Goal: Task Accomplishment & Management: Complete application form

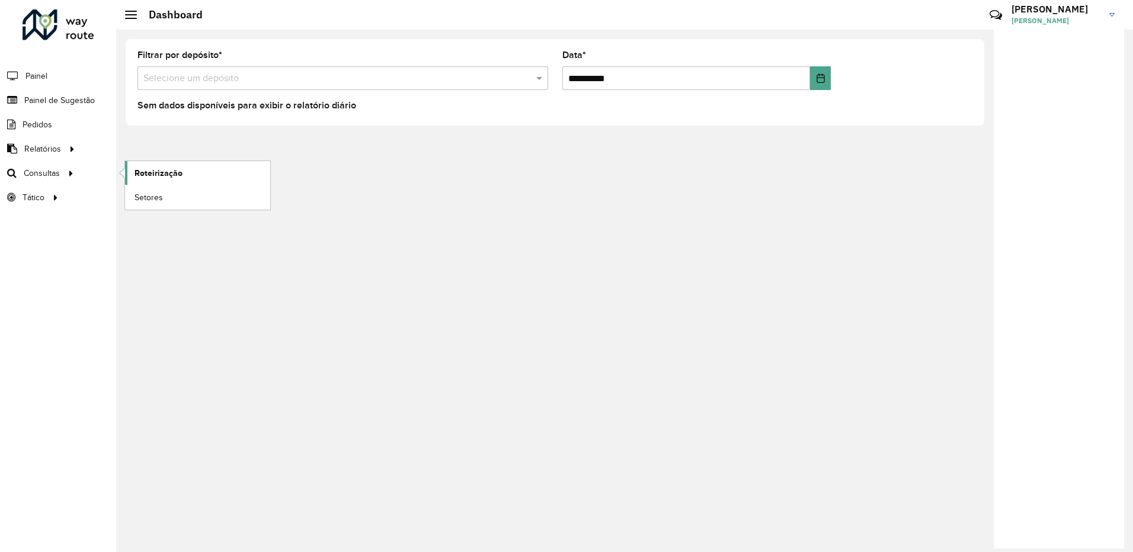
click at [156, 169] on span "Roteirização" at bounding box center [158, 173] width 48 height 12
click at [82, 98] on span "Painel de Sugestão" at bounding box center [61, 100] width 74 height 12
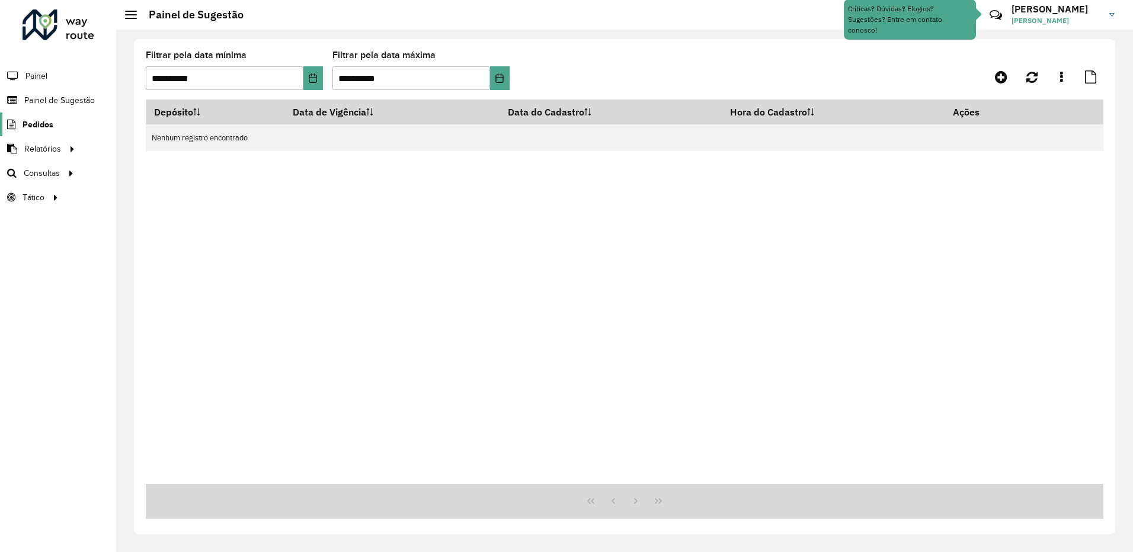
click at [52, 124] on span "Pedidos" at bounding box center [38, 124] width 31 height 12
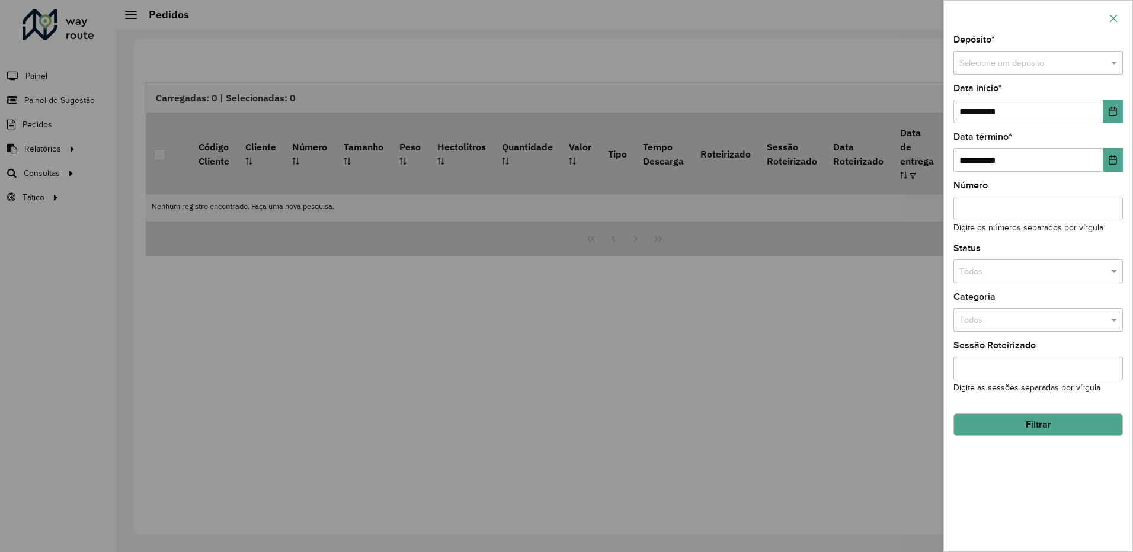
click at [1119, 9] on button "button" at bounding box center [1113, 18] width 19 height 19
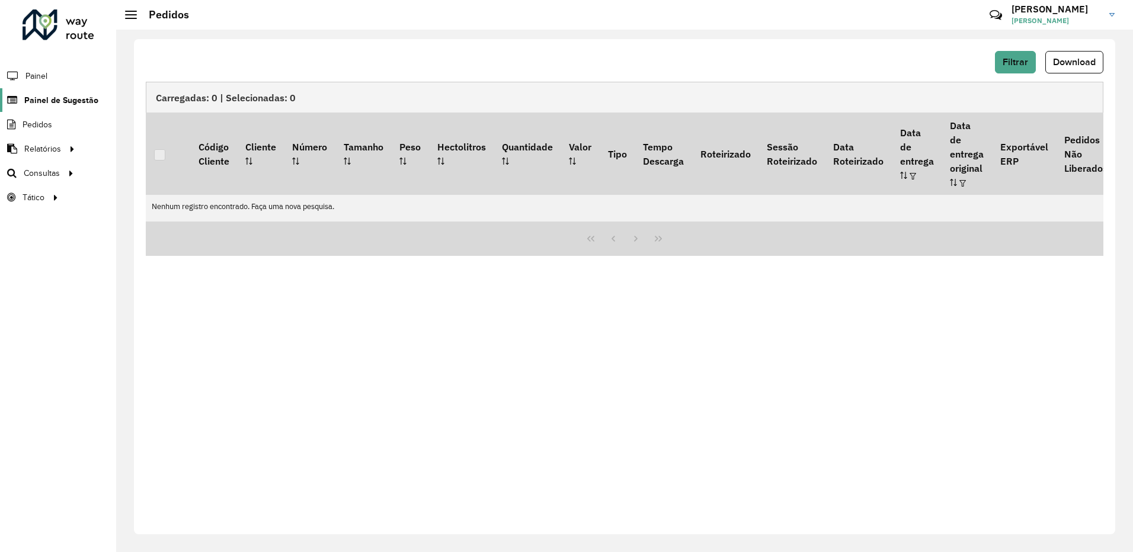
click at [57, 101] on span "Painel de Sugestão" at bounding box center [61, 100] width 74 height 12
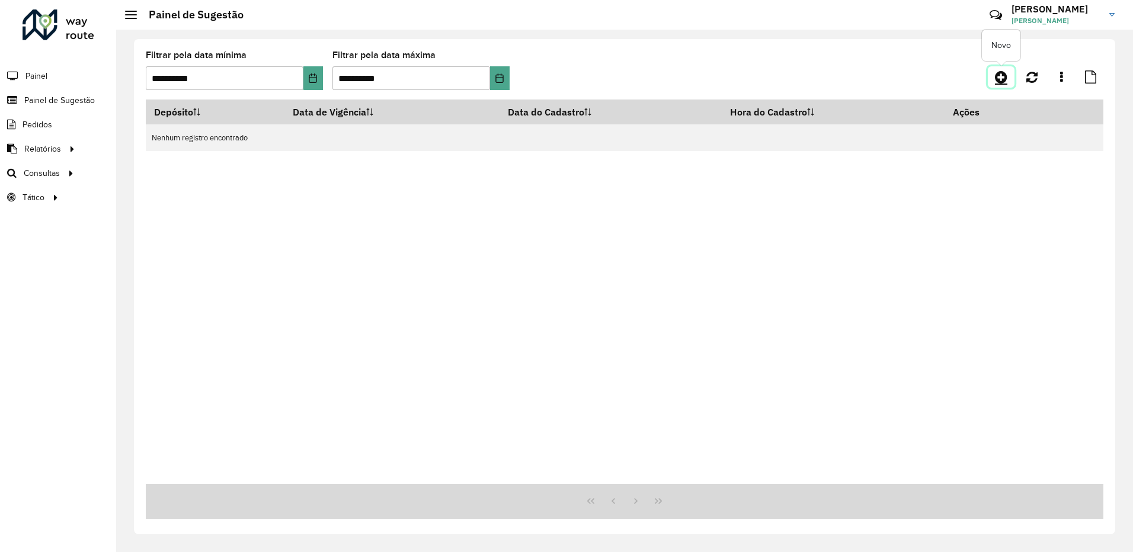
click at [1001, 79] on icon at bounding box center [1001, 77] width 12 height 14
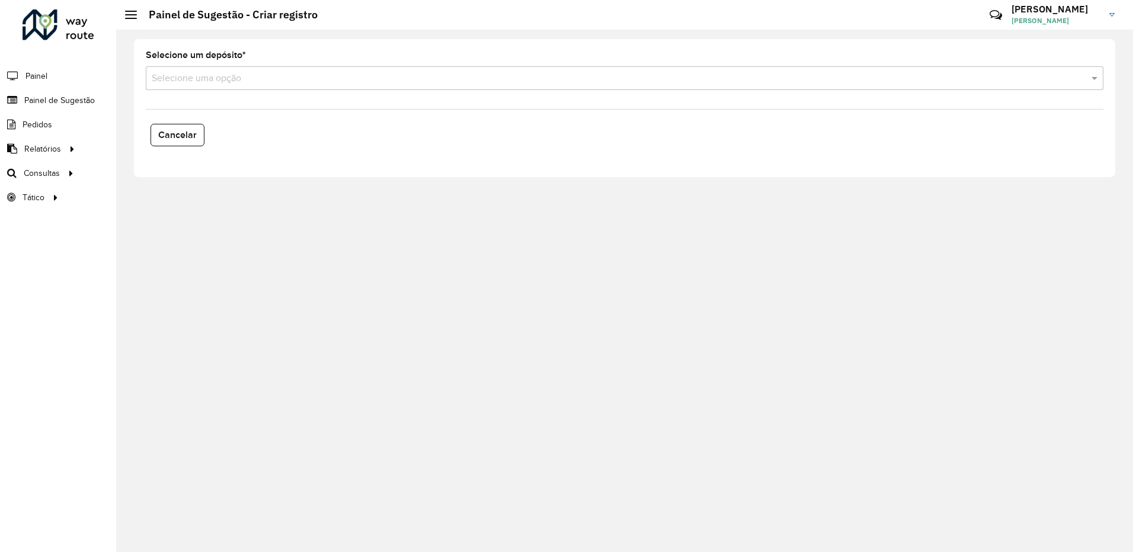
click at [222, 82] on input "text" at bounding box center [613, 79] width 922 height 14
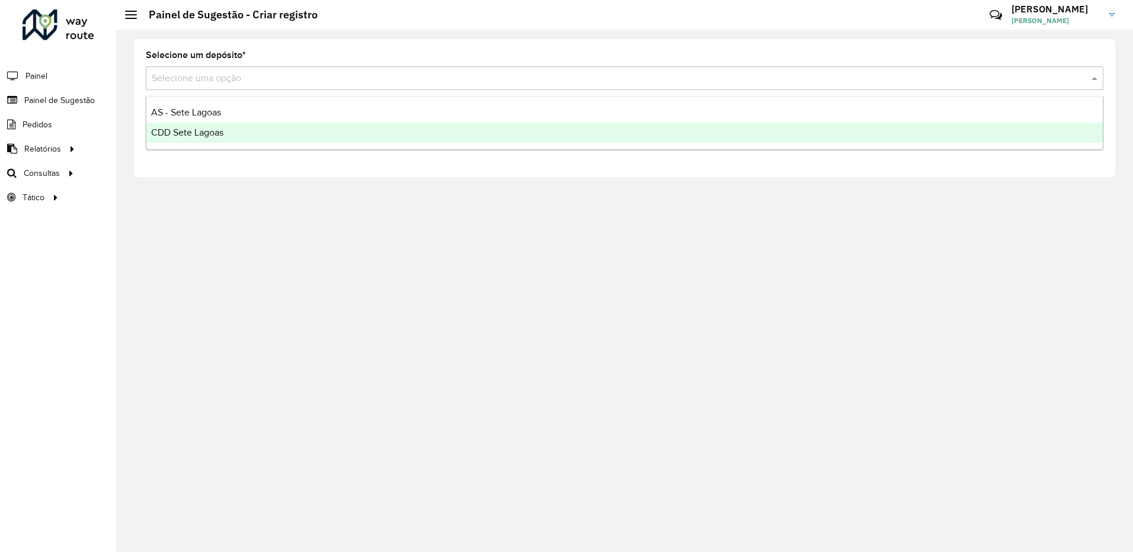
click at [214, 129] on span "CDD Sete Lagoas" at bounding box center [187, 132] width 72 height 10
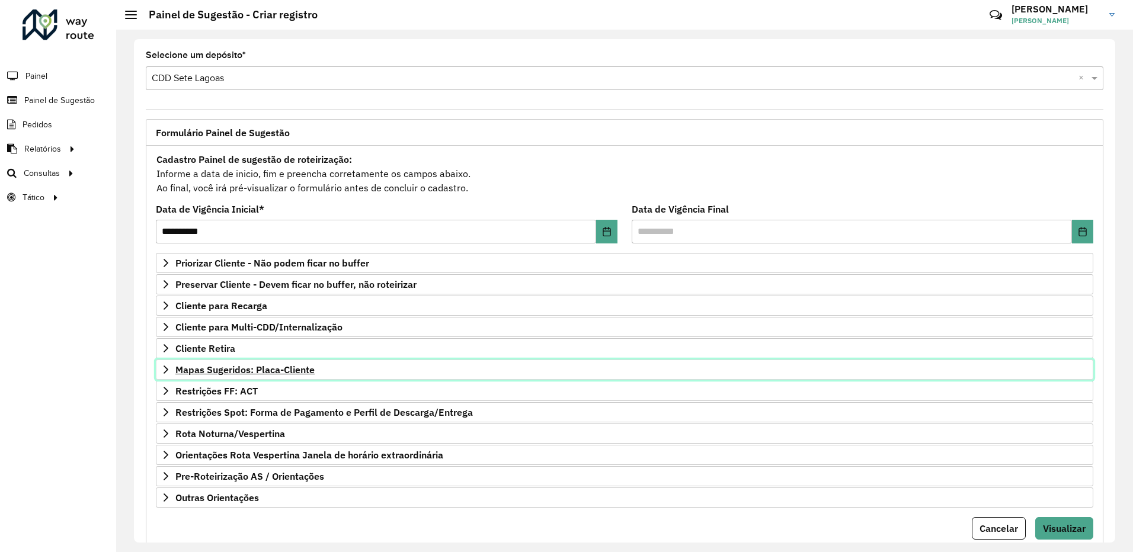
click at [166, 366] on icon at bounding box center [165, 369] width 9 height 9
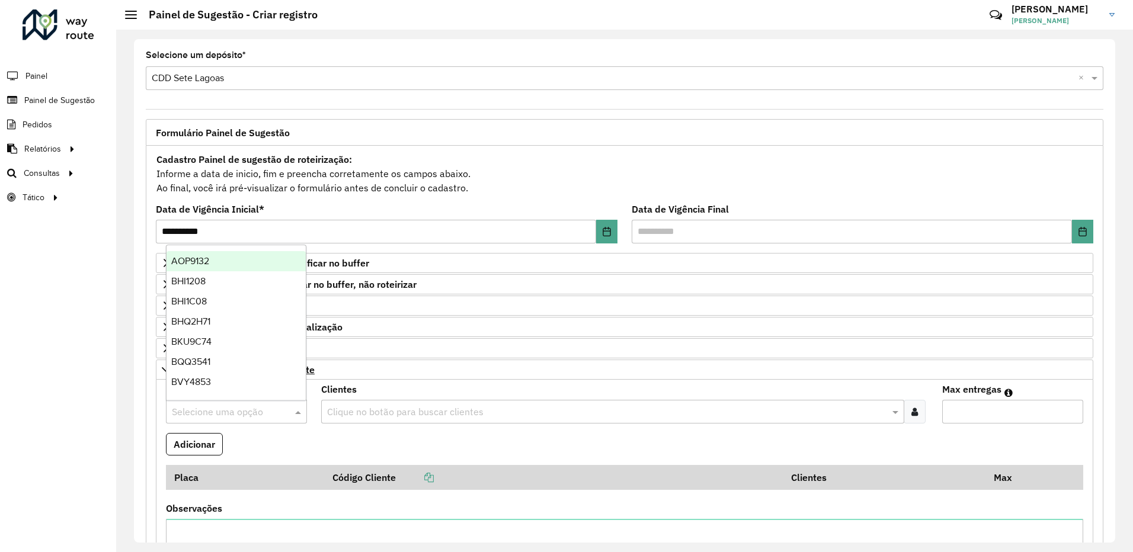
click at [217, 406] on input "text" at bounding box center [224, 412] width 105 height 14
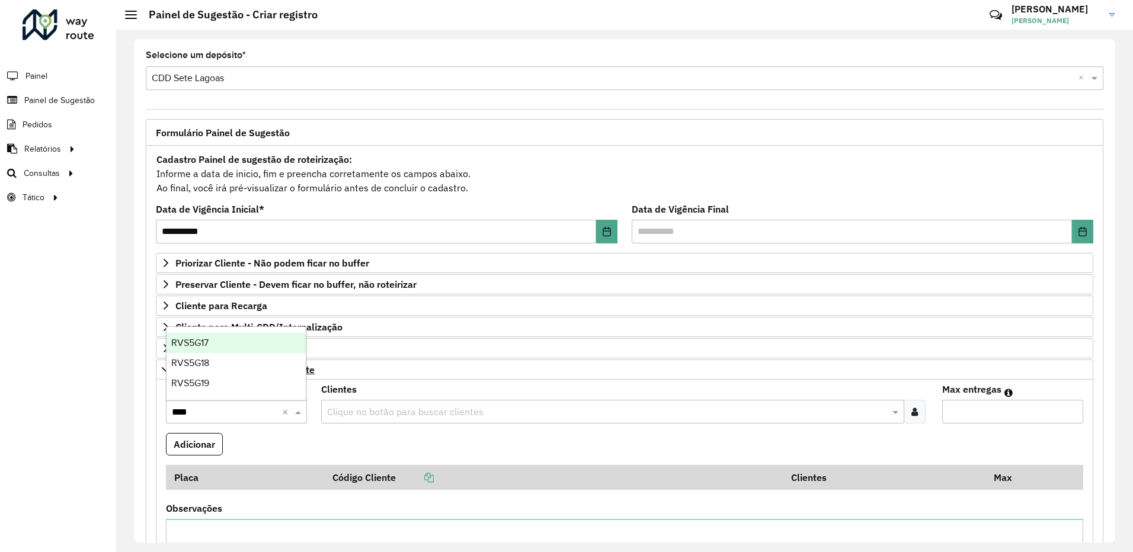
type input "*****"
click at [225, 347] on div "RVS5G17" at bounding box center [235, 343] width 139 height 20
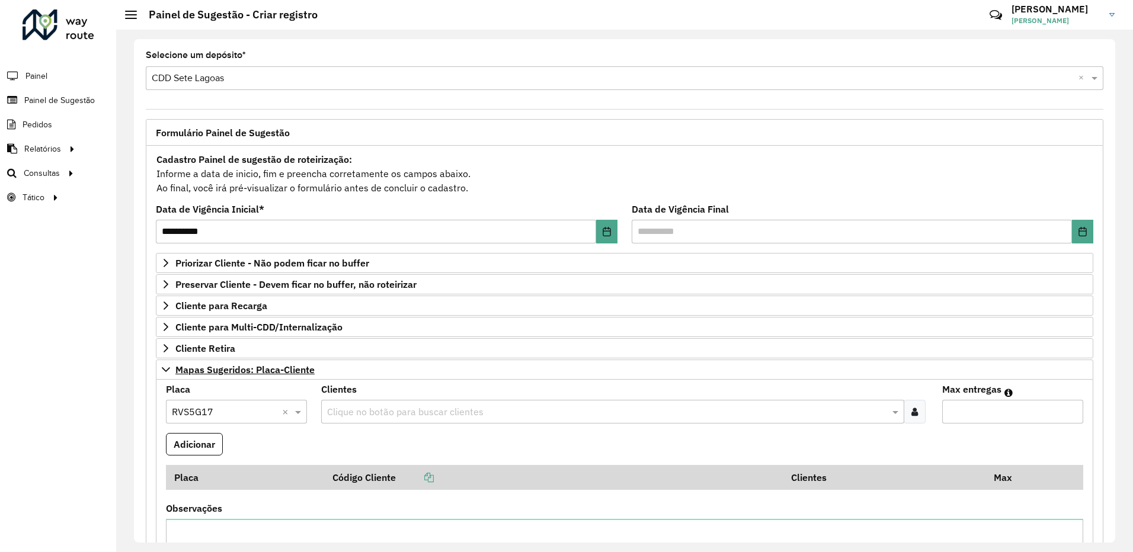
click at [374, 417] on input "text" at bounding box center [606, 412] width 565 height 14
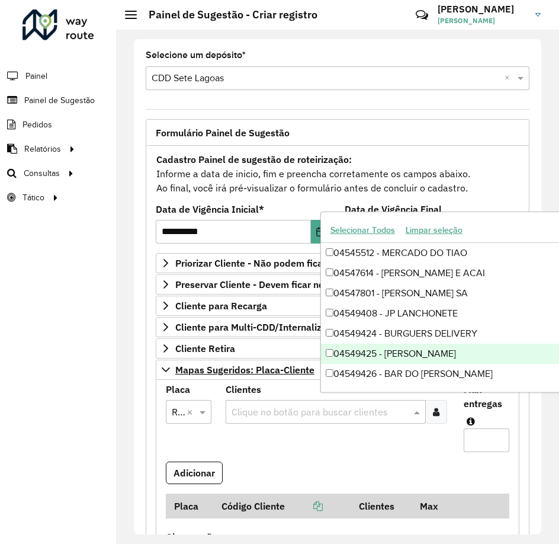
click at [286, 403] on div "Clique no botão para buscar clientes" at bounding box center [326, 412] width 201 height 24
click at [287, 415] on input "text" at bounding box center [320, 412] width 183 height 14
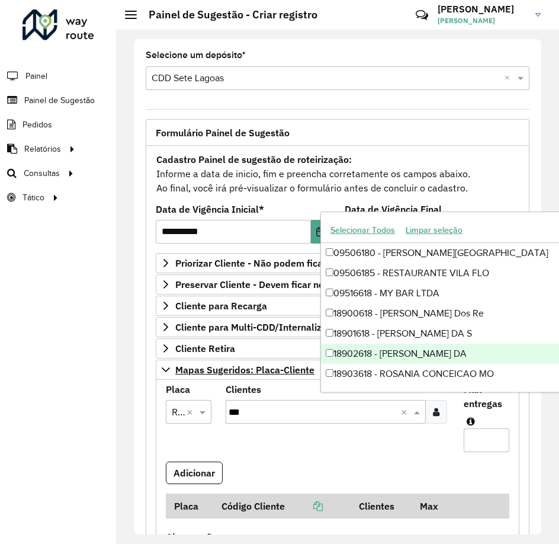
type input "****"
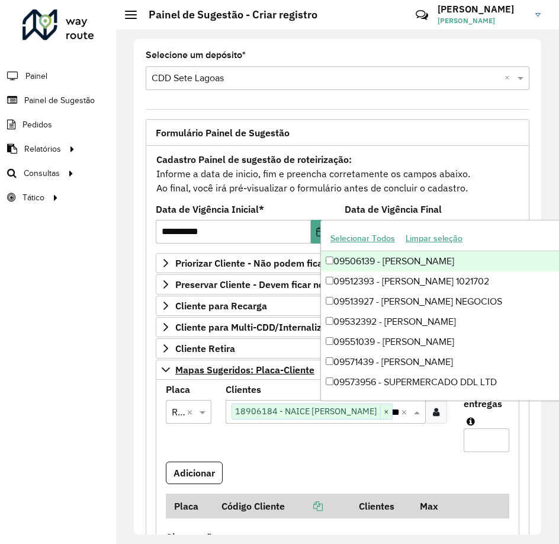
type input "****"
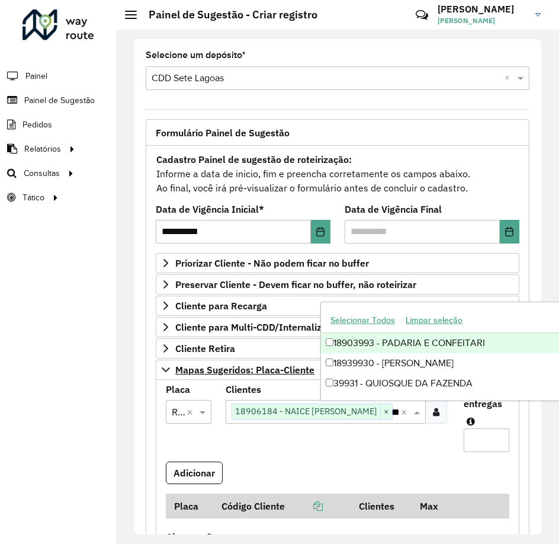
scroll to position [0, 15]
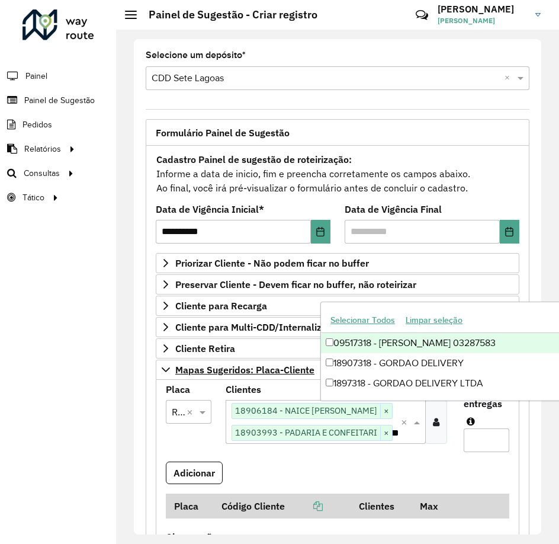
scroll to position [0, 16]
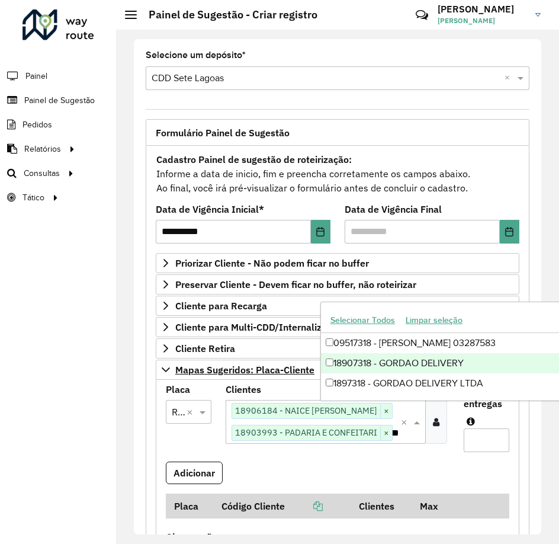
type input "****"
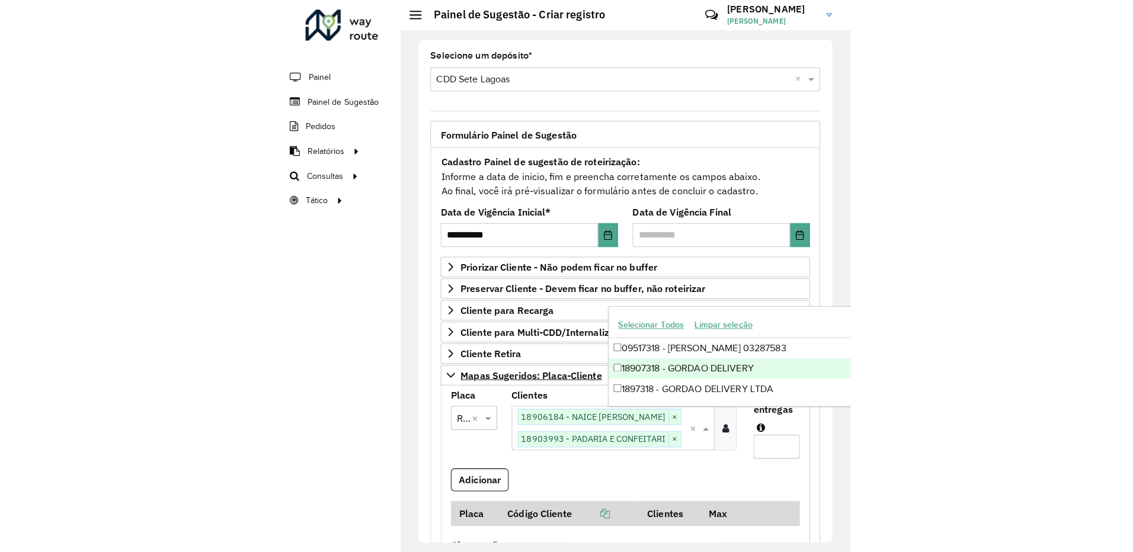
scroll to position [0, 0]
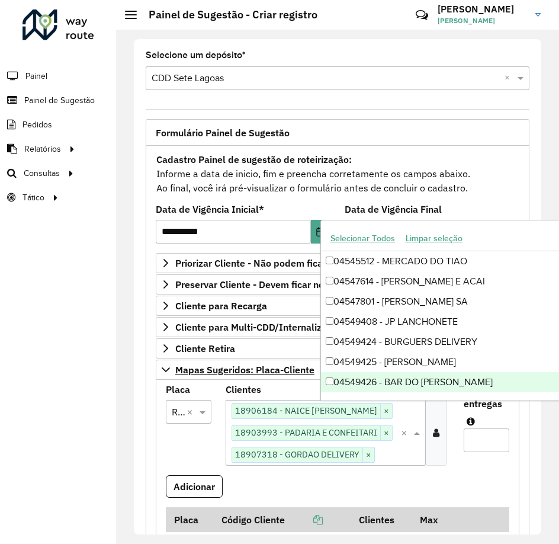
click at [467, 437] on input "Max entregas" at bounding box center [487, 440] width 46 height 24
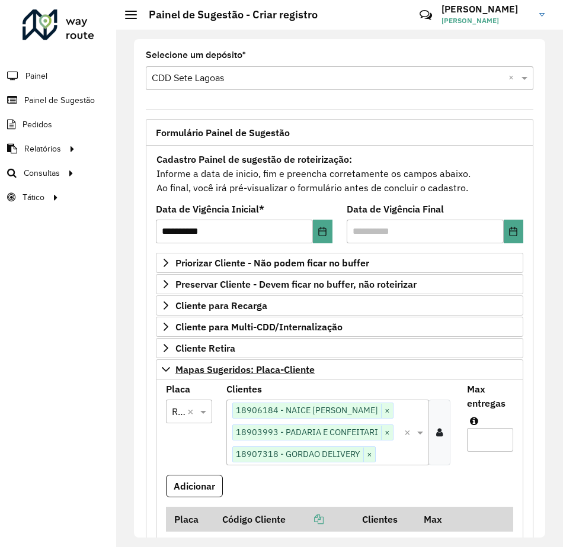
type input "*"
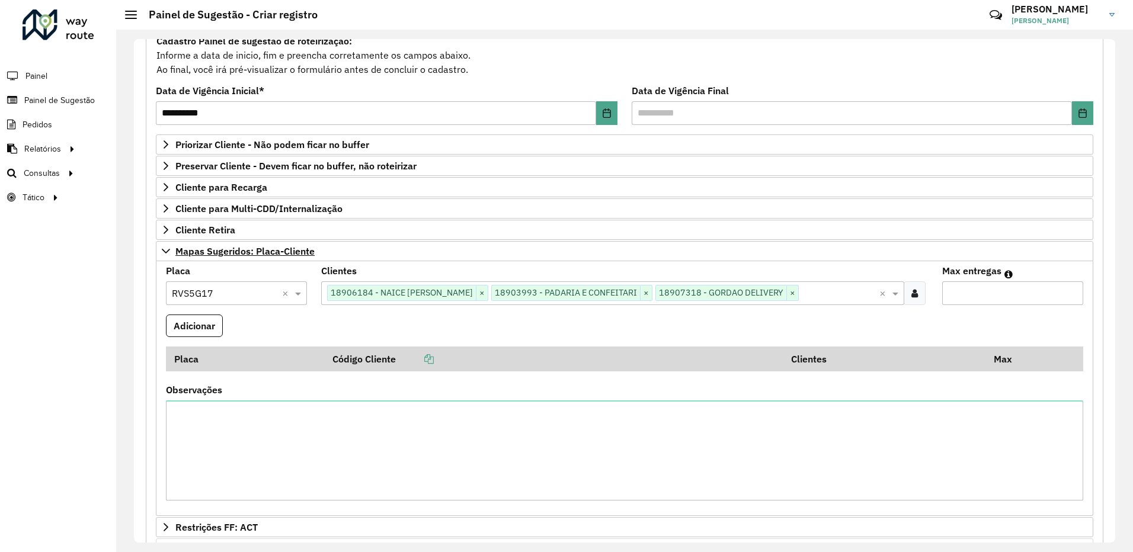
scroll to position [293, 0]
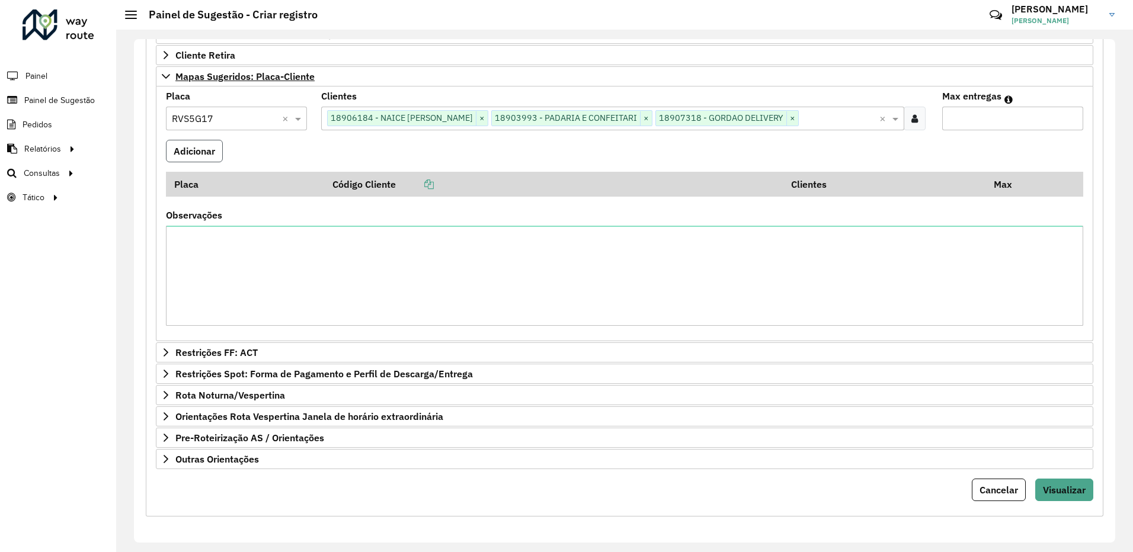
click at [197, 156] on button "Adicionar" at bounding box center [194, 151] width 57 height 23
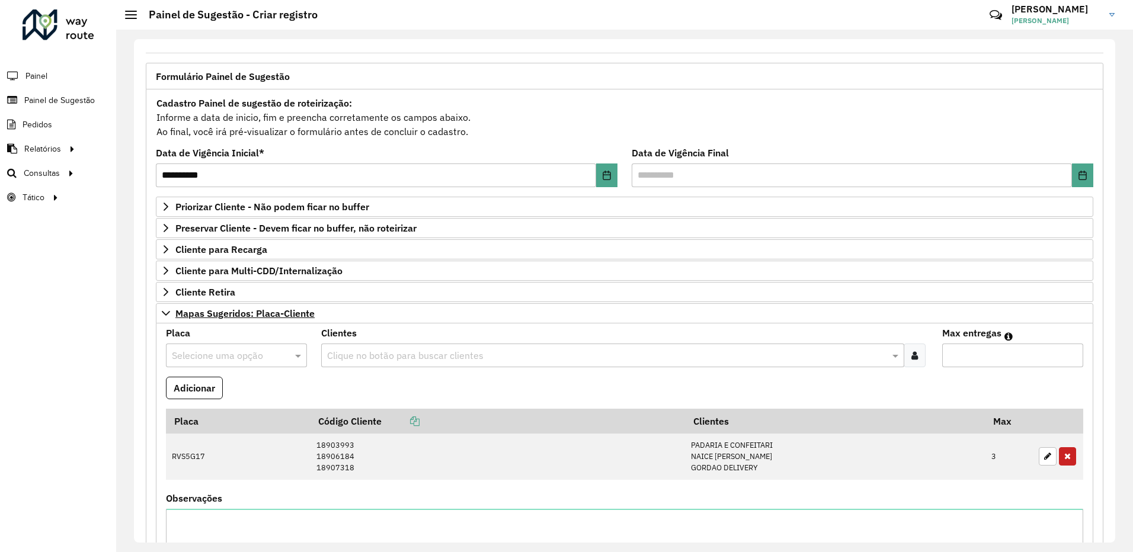
scroll to position [0, 0]
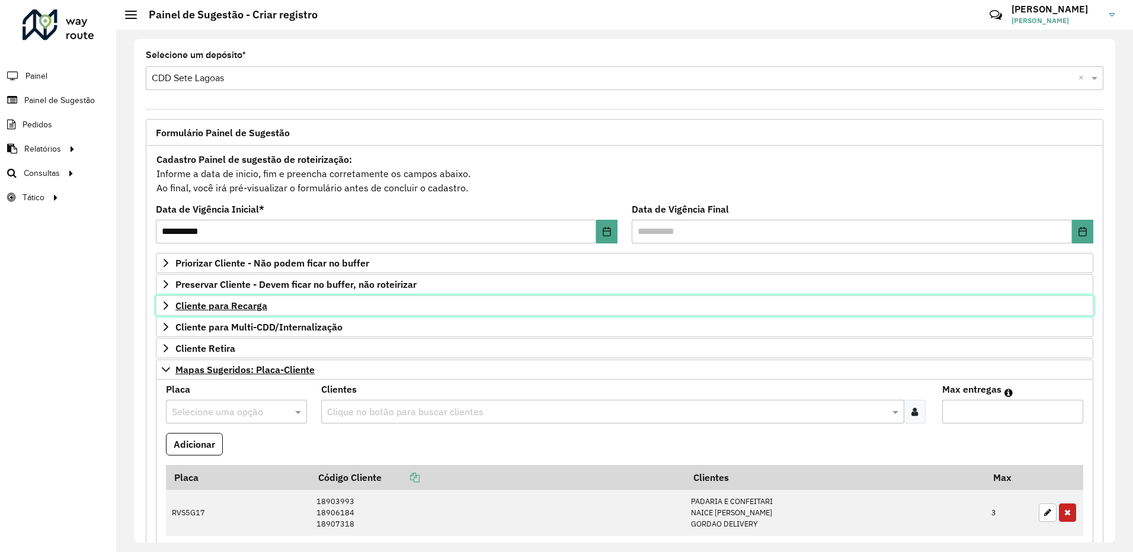
click at [165, 304] on icon at bounding box center [165, 305] width 9 height 9
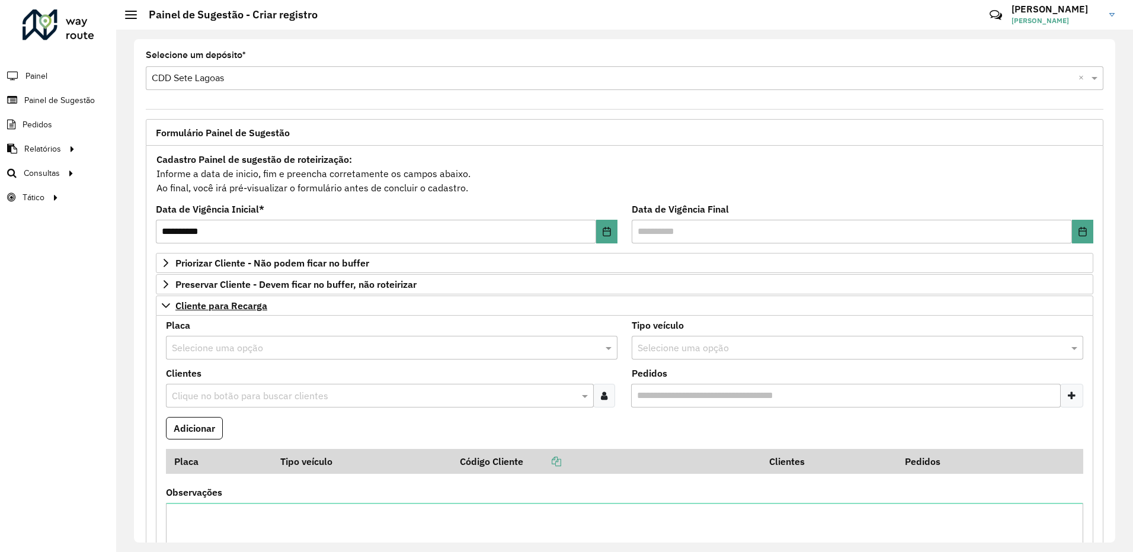
click at [239, 344] on input "text" at bounding box center [380, 348] width 416 height 14
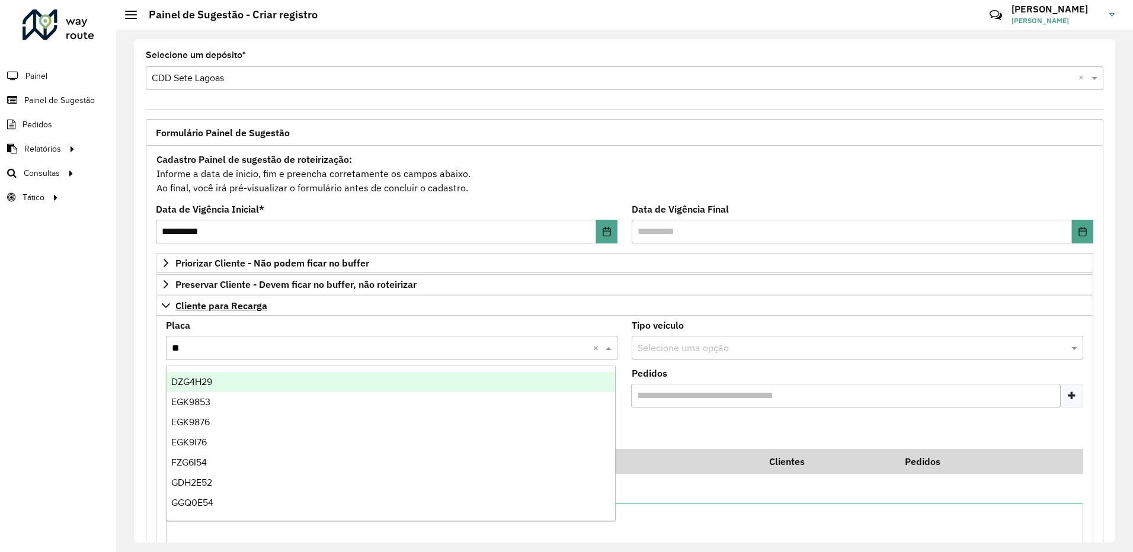
type input "***"
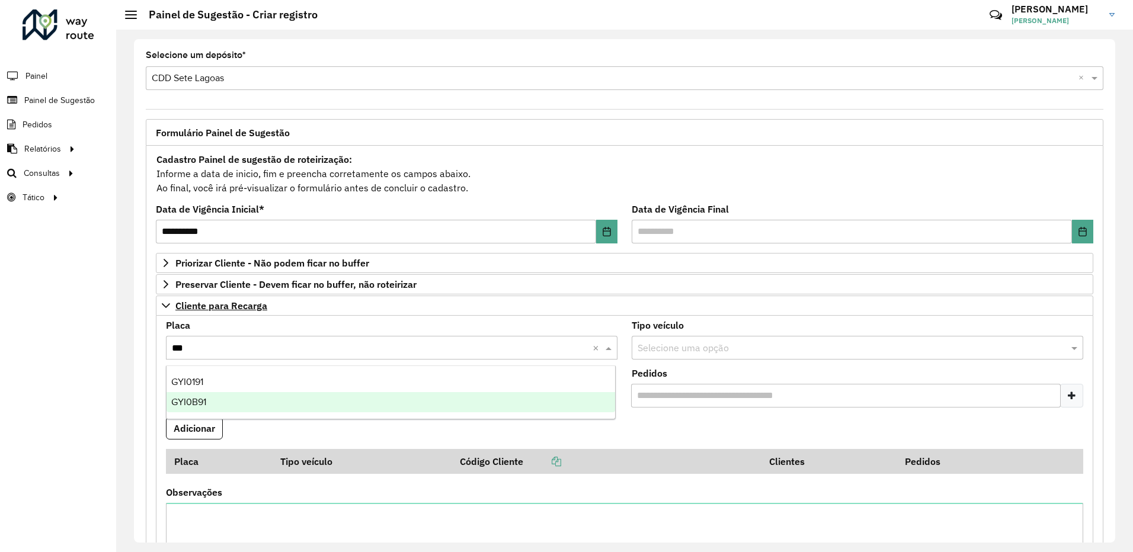
click at [216, 401] on div "GYI0B91" at bounding box center [390, 402] width 449 height 20
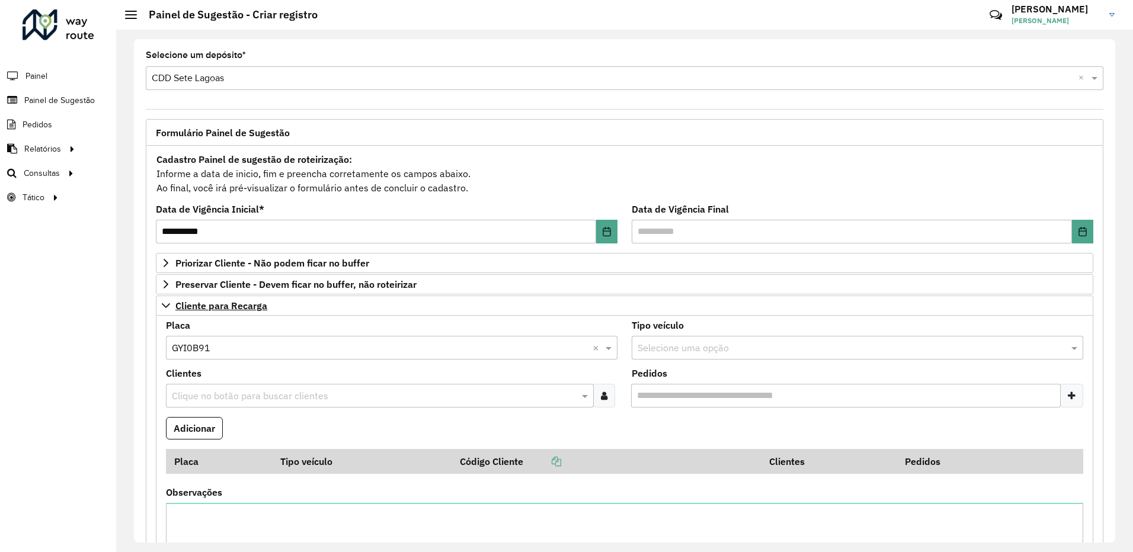
click at [607, 391] on div at bounding box center [604, 396] width 22 height 24
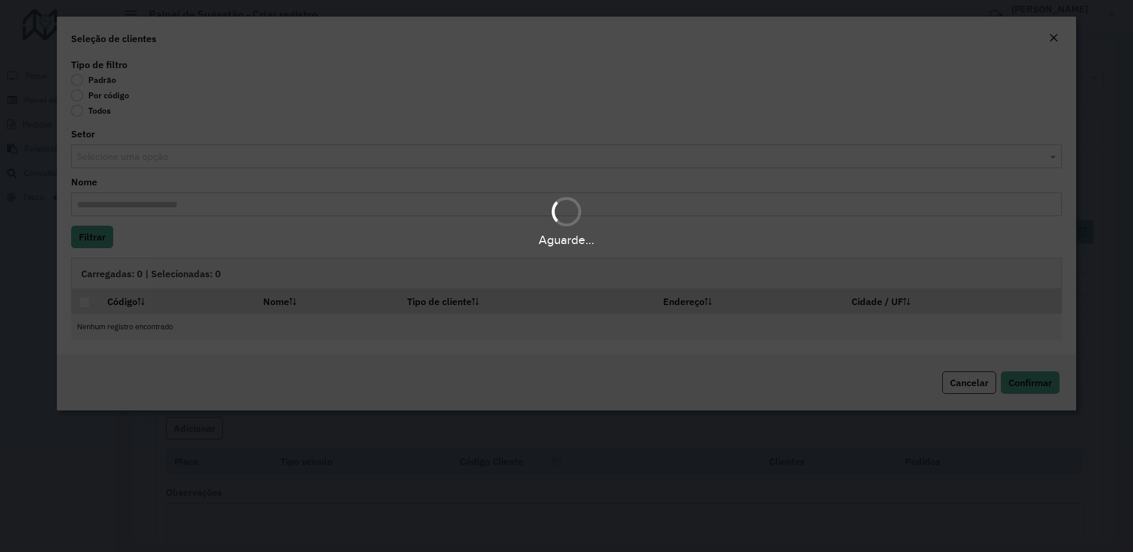
click at [78, 97] on div "Aguarde..." at bounding box center [566, 276] width 1133 height 552
click at [79, 94] on div "Aguarde..." at bounding box center [566, 276] width 1133 height 552
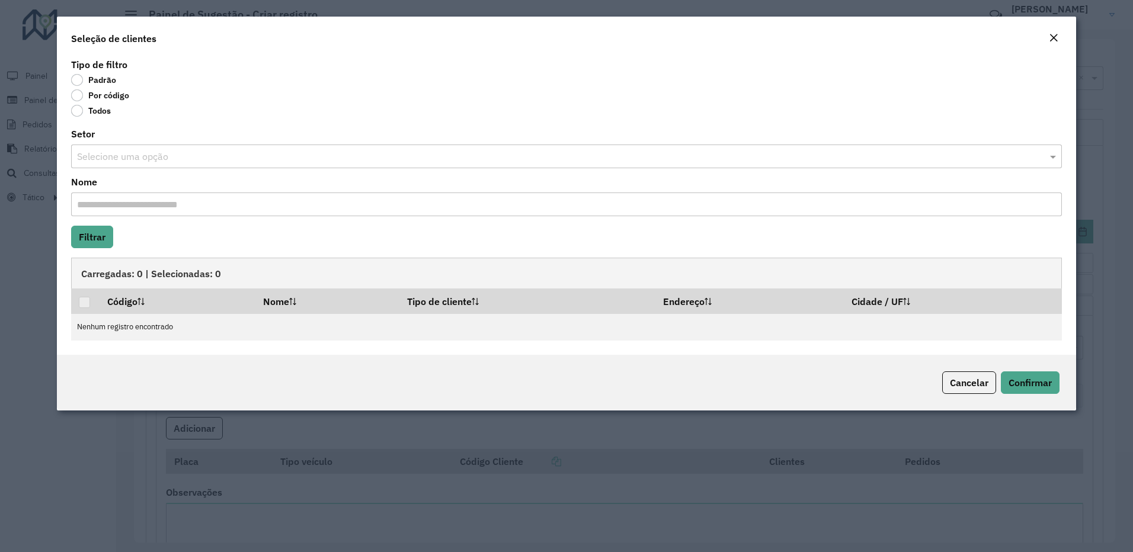
click at [170, 92] on div "Por código" at bounding box center [566, 98] width 991 height 14
click at [113, 95] on label "Por código" at bounding box center [100, 95] width 58 height 12
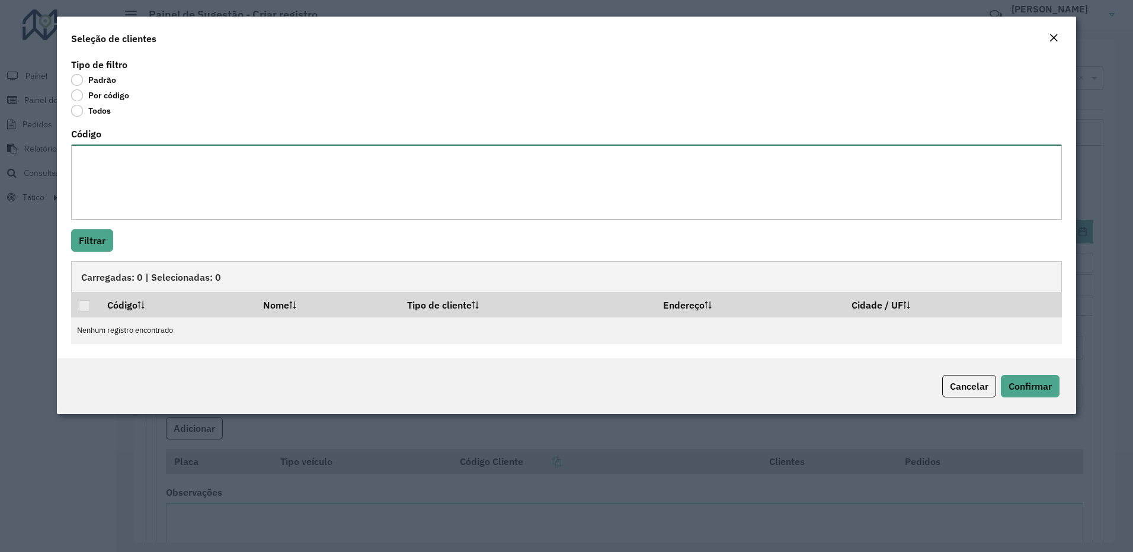
click at [120, 165] on textarea "Código" at bounding box center [566, 182] width 991 height 75
paste textarea "***** ****"
drag, startPoint x: 104, startPoint y: 219, endPoint x: 103, endPoint y: 233, distance: 14.2
click at [103, 230] on formly-group "Tipo de filtro Padrão Por código Todos Código ***** **** Filtrar" at bounding box center [566, 155] width 991 height 191
type textarea "***** ****"
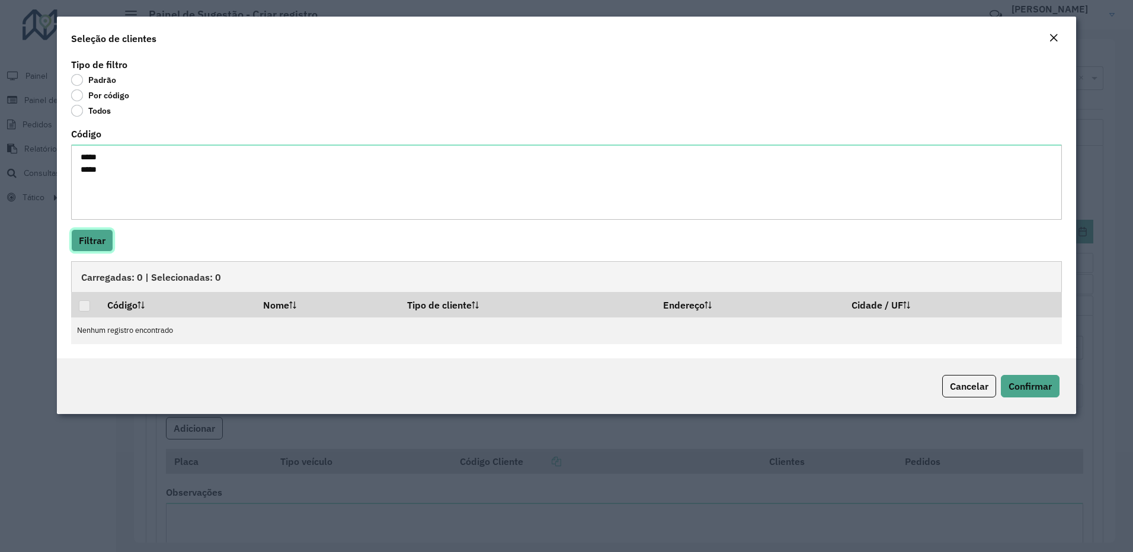
click at [103, 233] on button "Filtrar" at bounding box center [92, 240] width 42 height 23
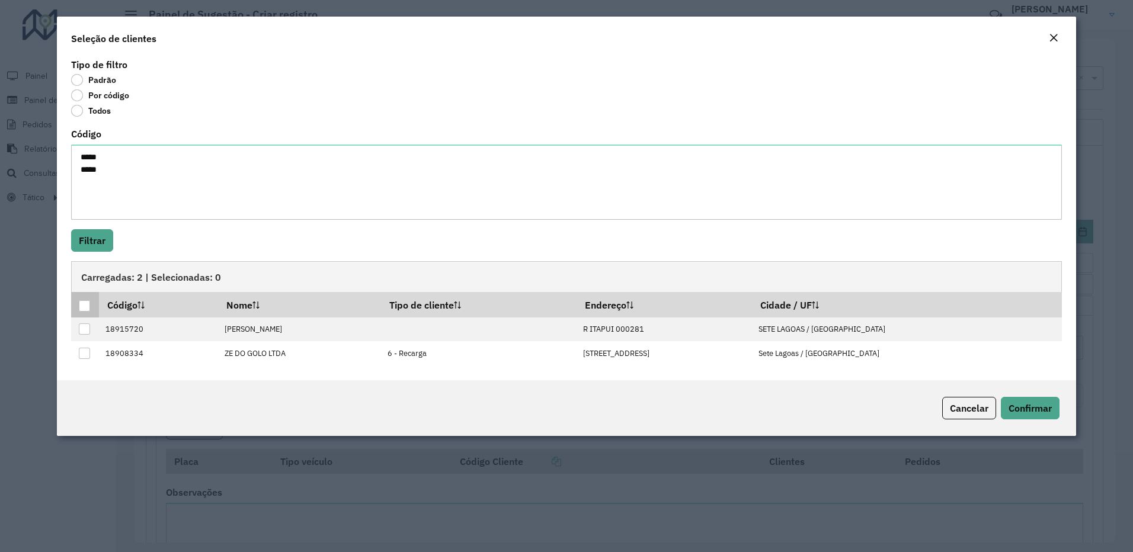
click at [85, 313] on th at bounding box center [85, 304] width 28 height 25
click at [84, 301] on div at bounding box center [84, 305] width 11 height 11
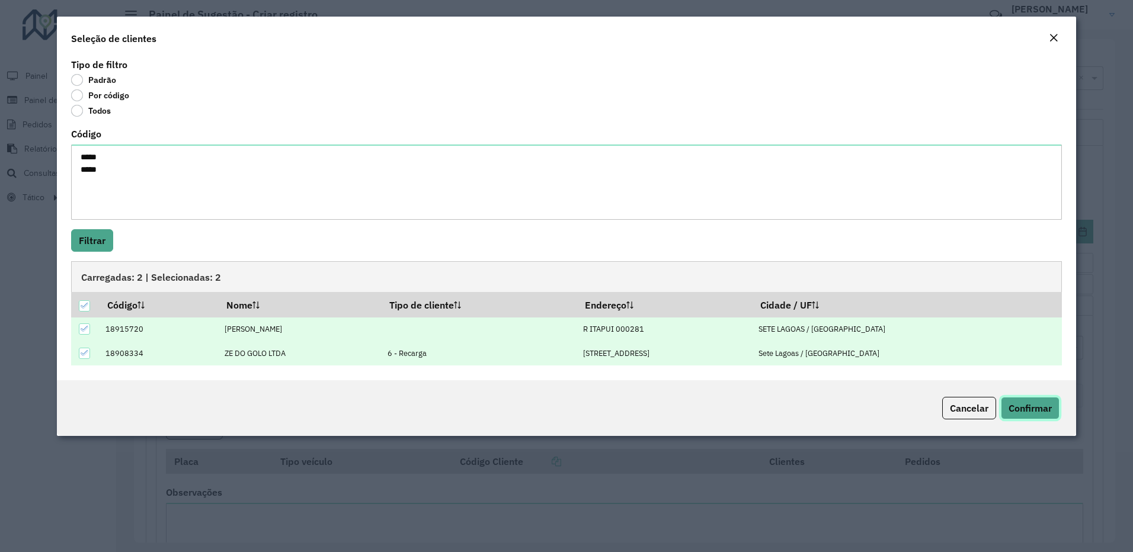
click at [1011, 409] on span "Confirmar" at bounding box center [1029, 408] width 43 height 12
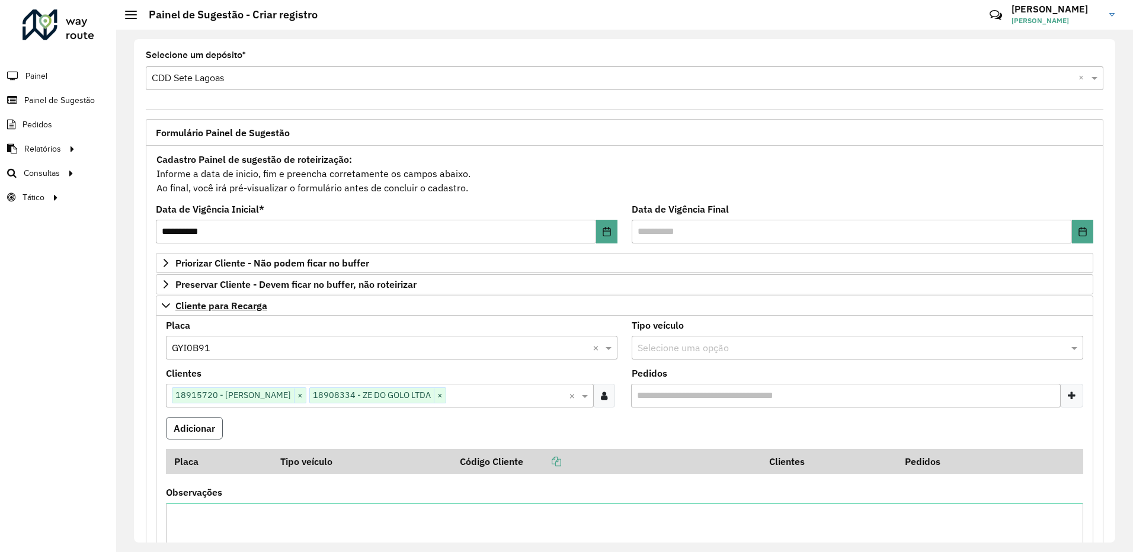
click at [210, 428] on button "Adicionar" at bounding box center [194, 428] width 57 height 23
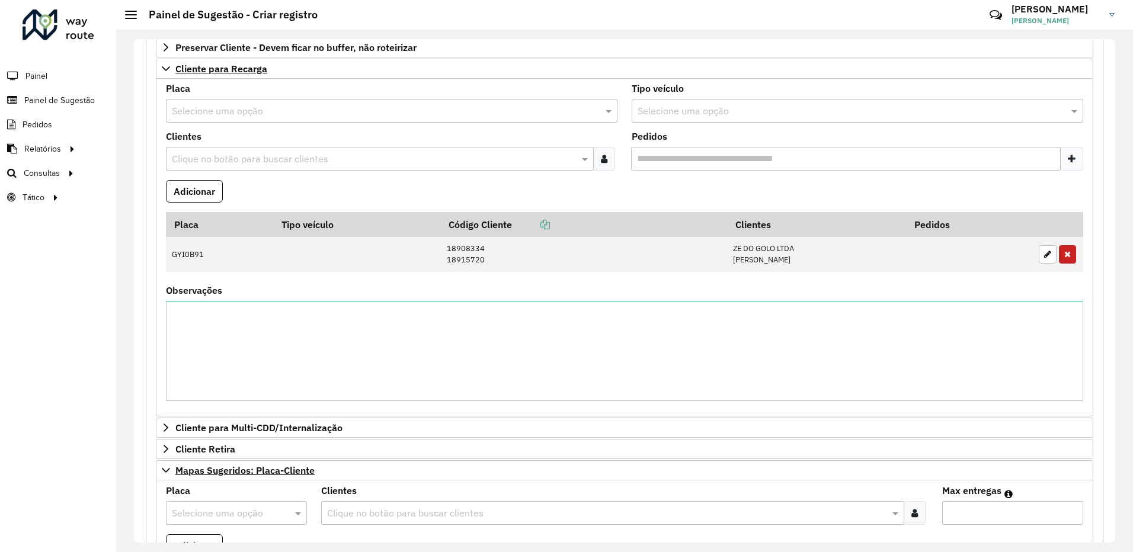
scroll to position [59, 0]
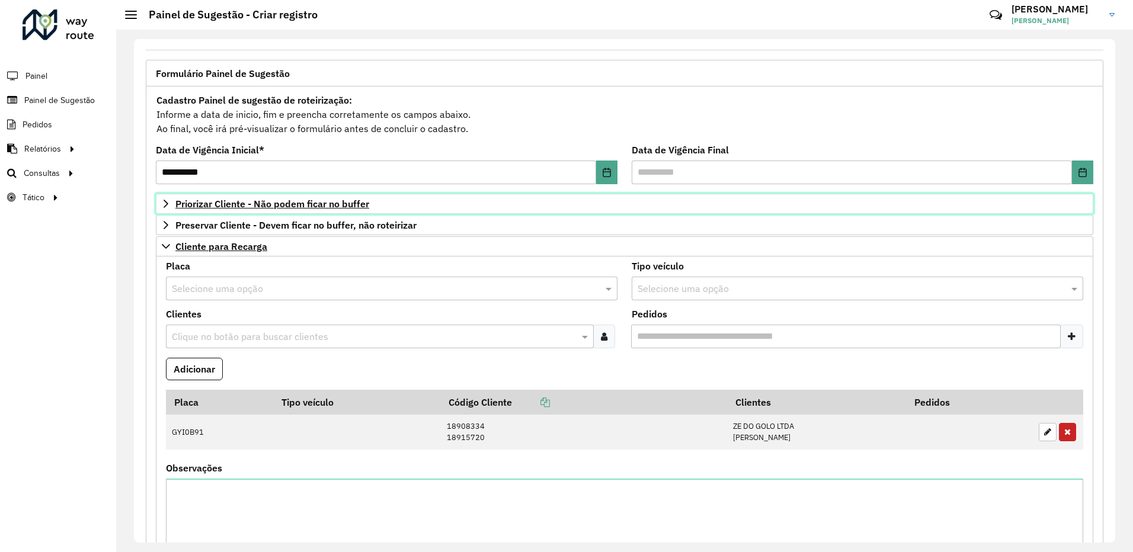
click at [165, 207] on icon at bounding box center [165, 203] width 9 height 9
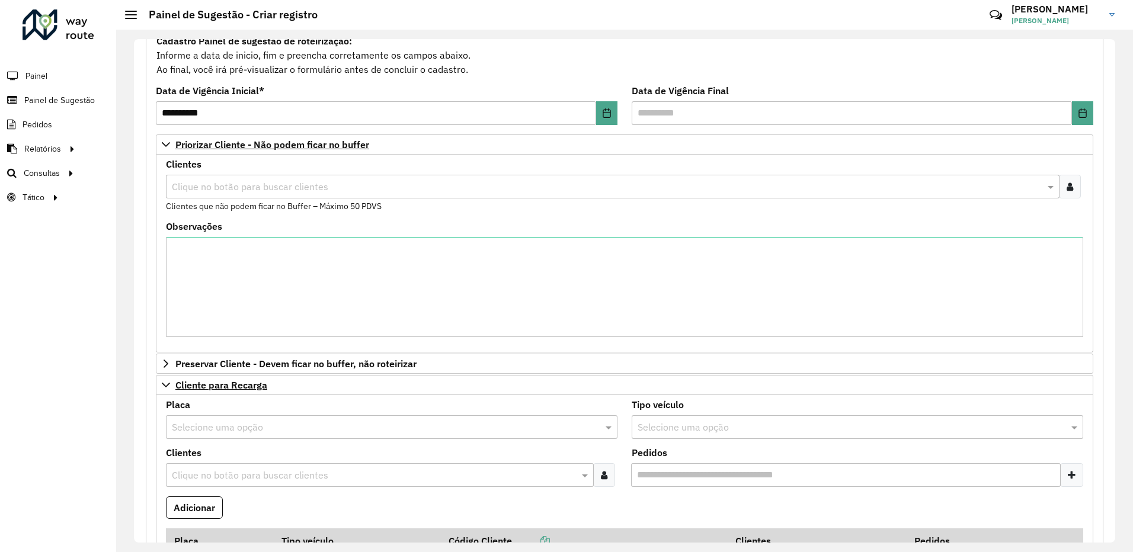
click at [117, 281] on div "**********" at bounding box center [624, 291] width 1017 height 523
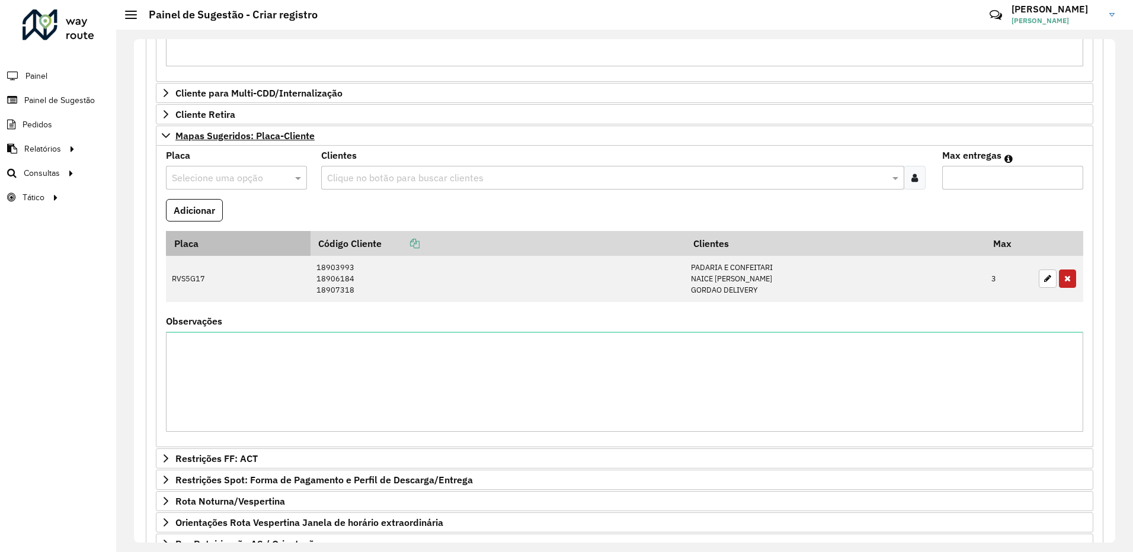
scroll to position [829, 0]
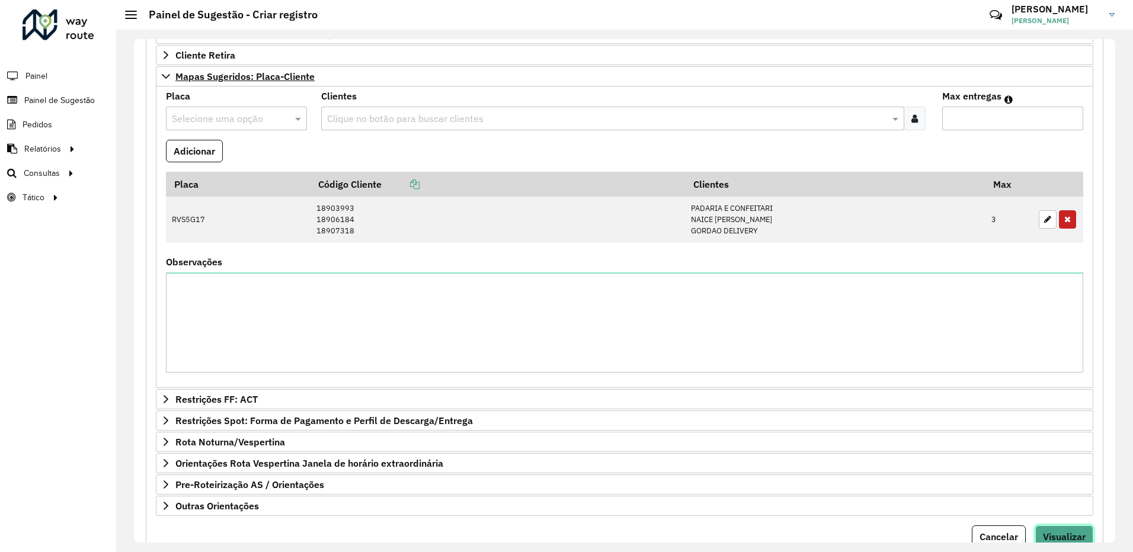
click at [1065, 536] on span "Visualizar" at bounding box center [1064, 537] width 43 height 12
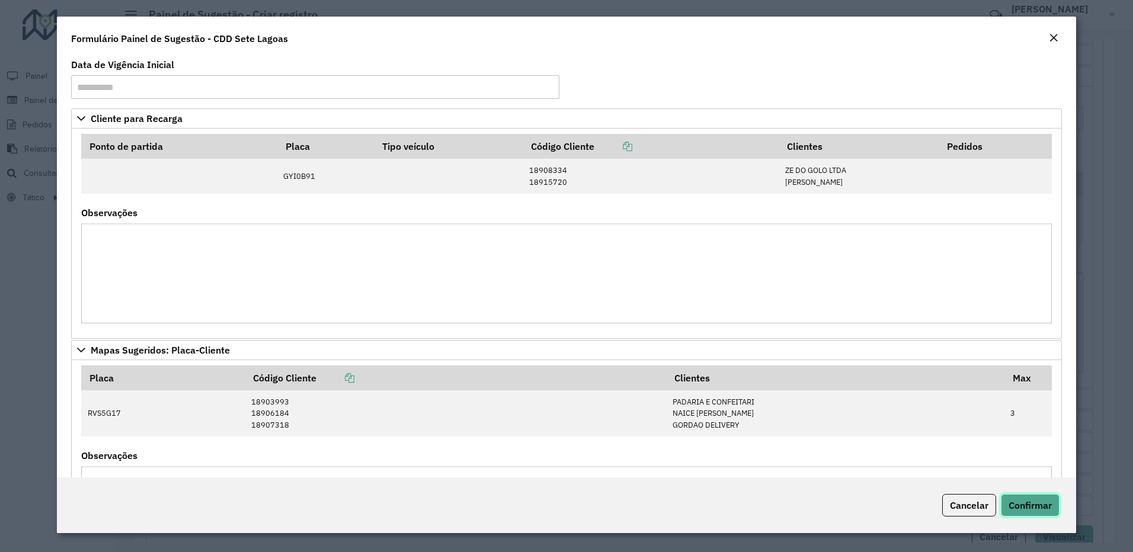
click at [1031, 510] on span "Confirmar" at bounding box center [1029, 505] width 43 height 12
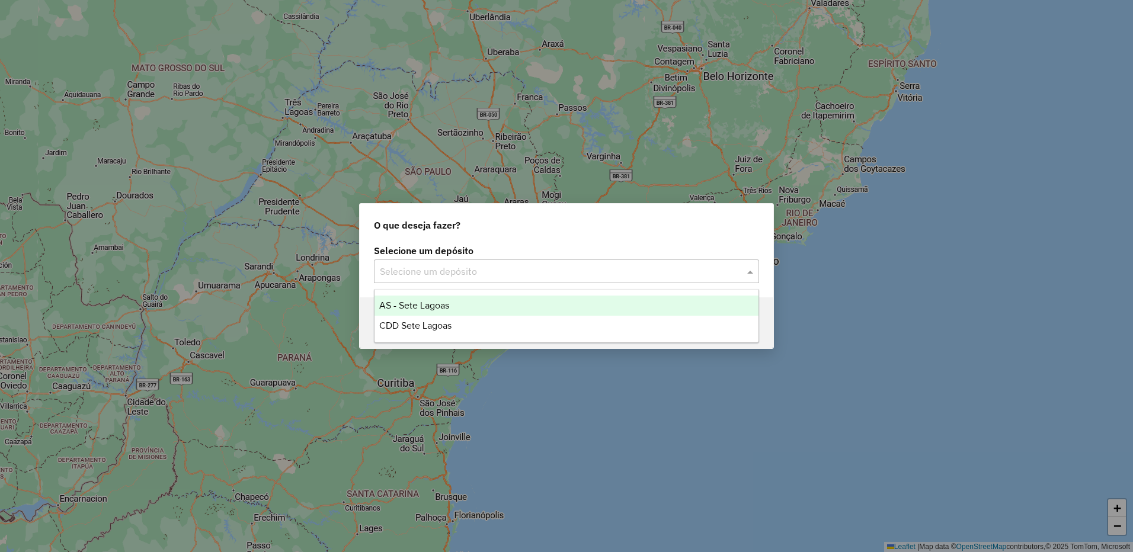
click at [527, 276] on input "text" at bounding box center [555, 272] width 350 height 14
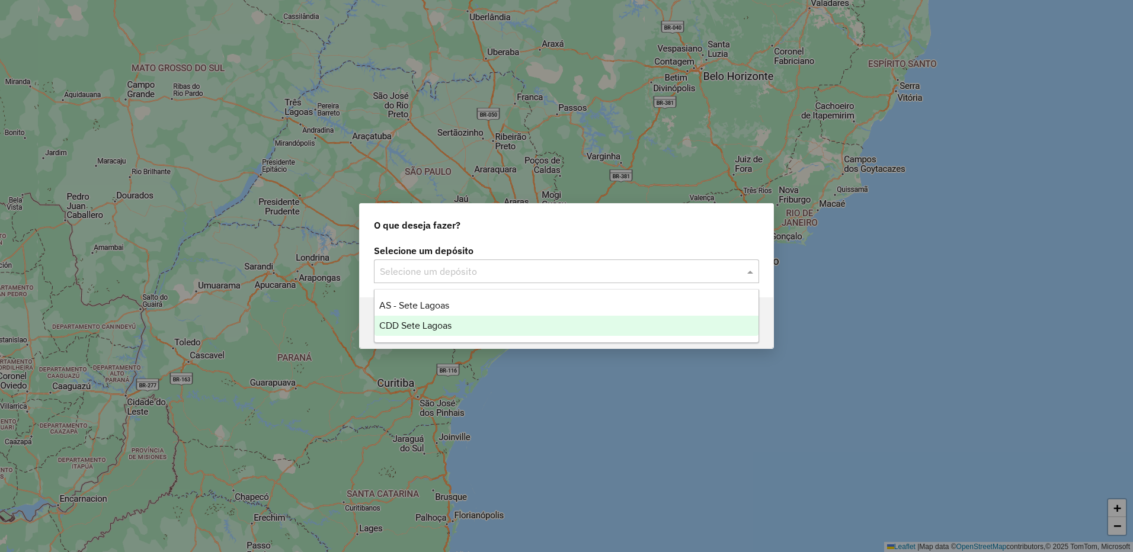
click at [482, 325] on div "CDD Sete Lagoas" at bounding box center [566, 326] width 384 height 20
